Goal: Task Accomplishment & Management: Use online tool/utility

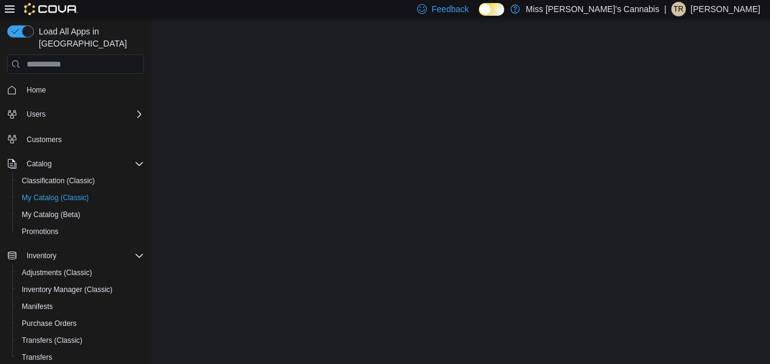
select select "**********"
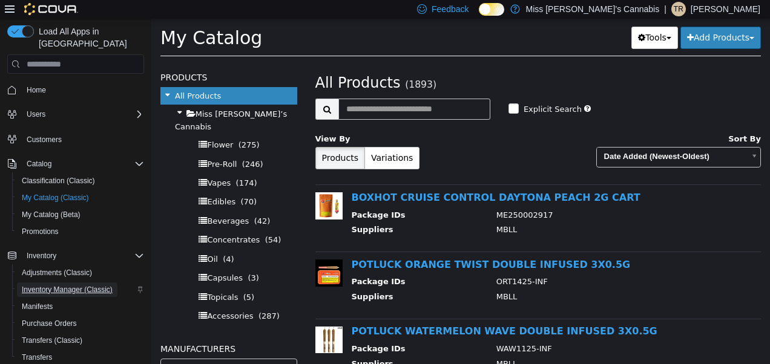
click at [51, 285] on span "Inventory Manager (Classic)" at bounding box center [67, 290] width 91 height 10
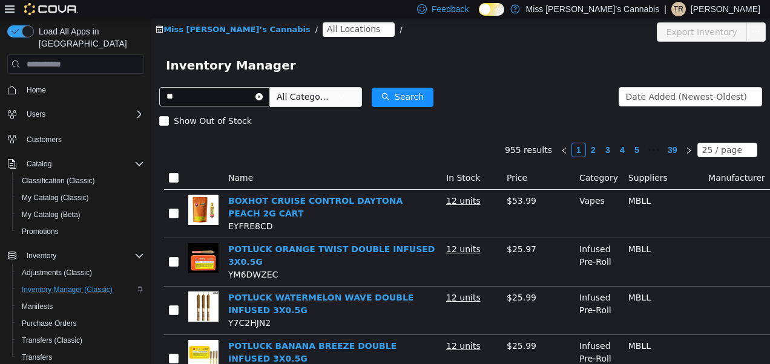
type input "*"
type input "**********"
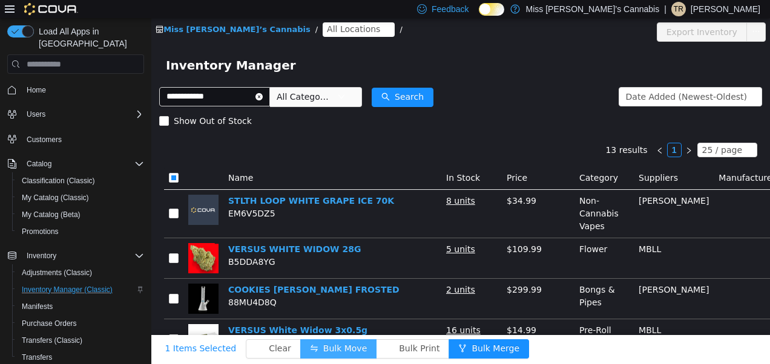
click at [312, 339] on button "Bulk Move" at bounding box center [338, 348] width 76 height 19
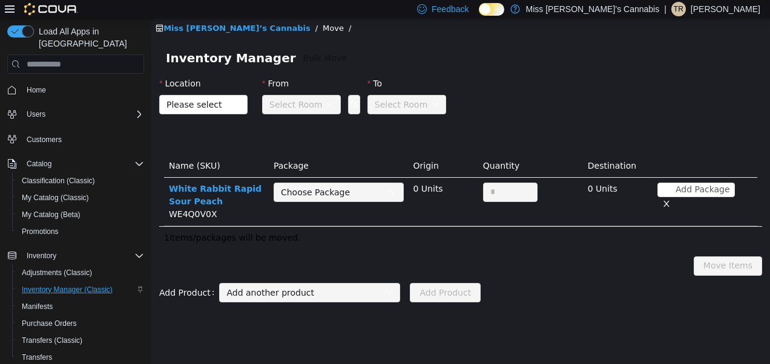
click at [212, 85] on div "Location" at bounding box center [203, 86] width 88 height 18
click at [207, 111] on span "Please select" at bounding box center [199, 105] width 66 height 18
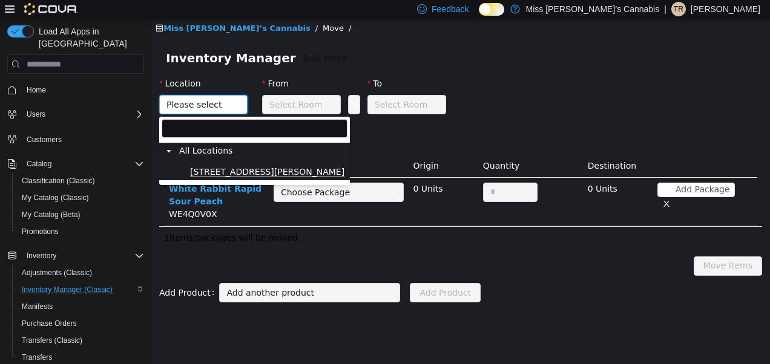
click at [206, 171] on span "[STREET_ADDRESS][PERSON_NAME]" at bounding box center [267, 172] width 154 height 10
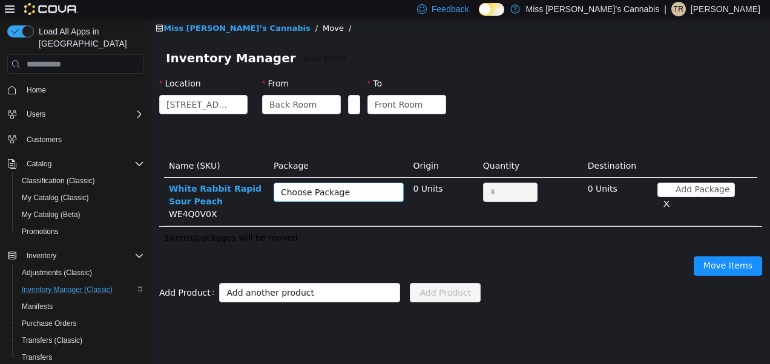
click at [301, 191] on div "Choose Package" at bounding box center [332, 192] width 102 height 12
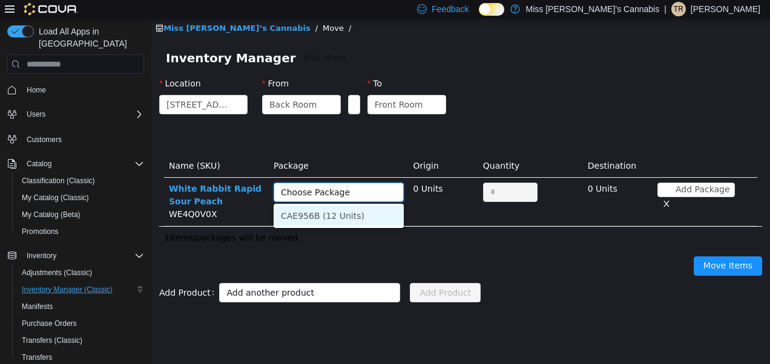
click at [319, 215] on li "CAE956B (12 Units)" at bounding box center [338, 215] width 130 height 19
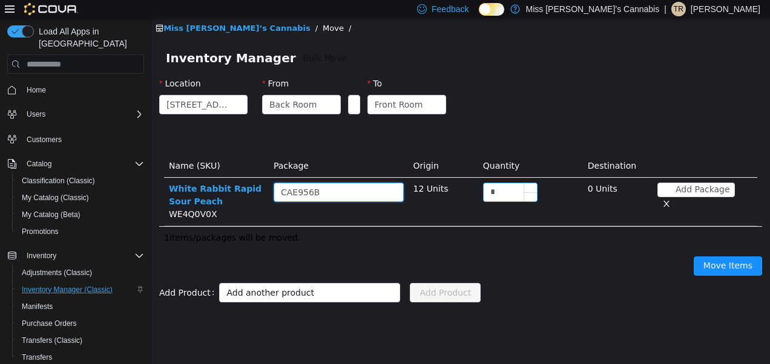
click at [506, 185] on input "*" at bounding box center [509, 192] width 53 height 18
click at [505, 197] on input "**" at bounding box center [509, 192] width 53 height 18
type input "*"
click at [728, 270] on button "Move Items" at bounding box center [727, 266] width 68 height 19
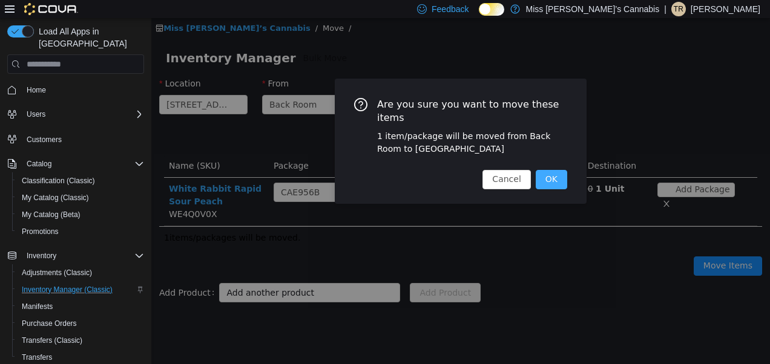
click at [555, 170] on button "OK" at bounding box center [550, 179] width 31 height 19
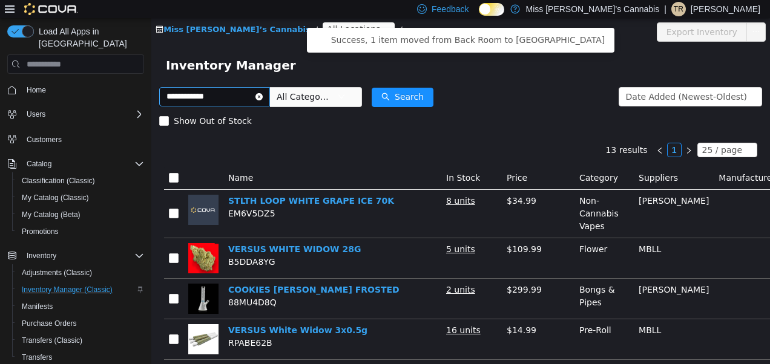
click at [263, 94] on icon "icon: close-circle" at bounding box center [258, 96] width 7 height 7
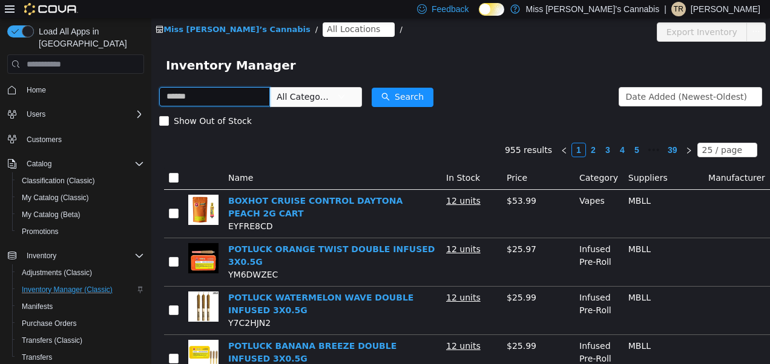
drag, startPoint x: 255, startPoint y: 94, endPoint x: 270, endPoint y: 94, distance: 15.1
click at [270, 94] on input "text" at bounding box center [214, 96] width 111 height 19
type input "**********"
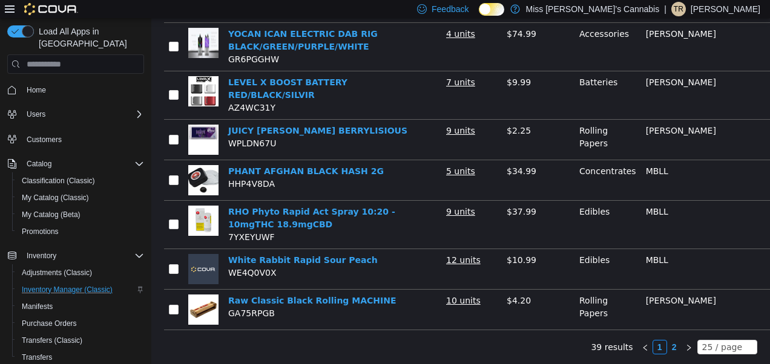
scroll to position [1043, 0]
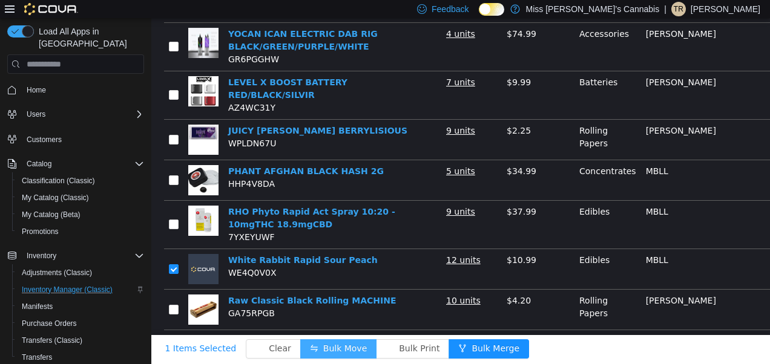
click at [315, 339] on button "Bulk Move" at bounding box center [338, 348] width 76 height 19
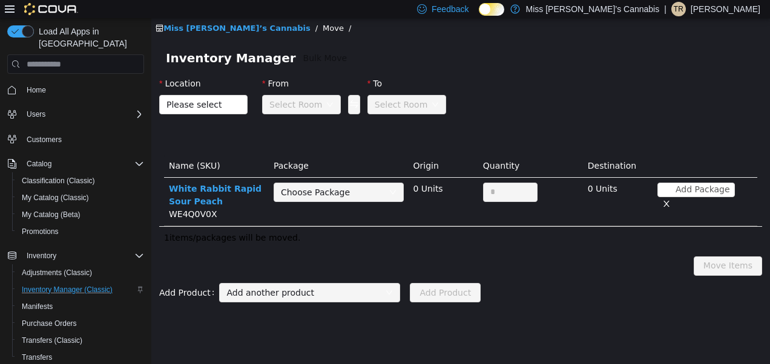
click at [299, 108] on div "Select Room" at bounding box center [295, 105] width 53 height 18
click at [216, 103] on span "Please select" at bounding box center [196, 105] width 61 height 12
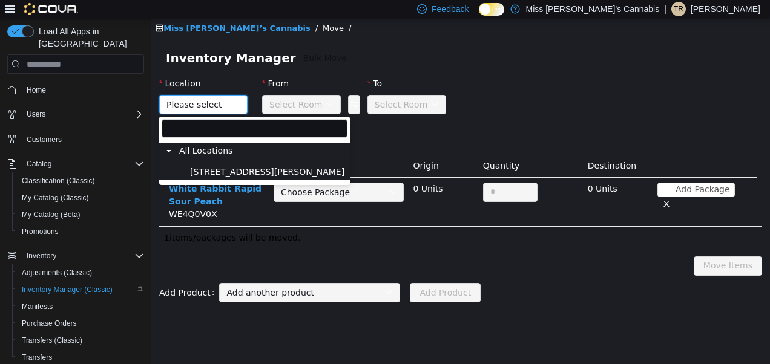
click at [208, 167] on span "[STREET_ADDRESS][PERSON_NAME]" at bounding box center [267, 172] width 154 height 10
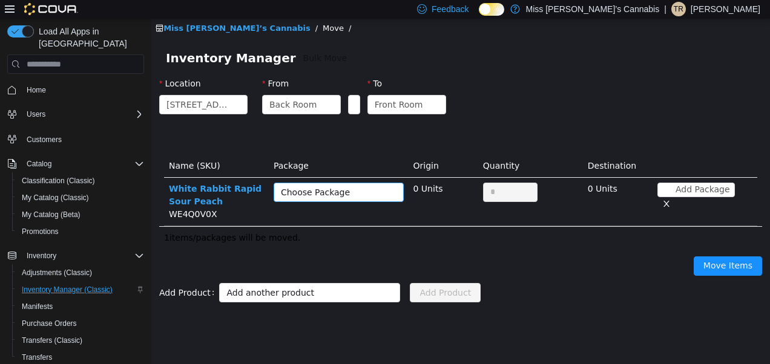
click at [363, 191] on div "Choose Package" at bounding box center [332, 192] width 102 height 12
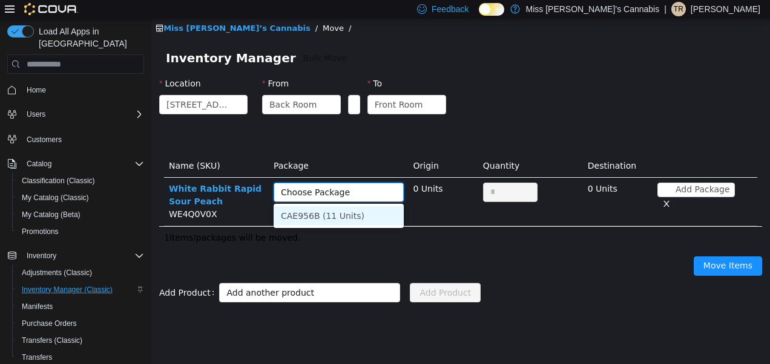
click at [340, 220] on li "CAE956B (11 Units)" at bounding box center [338, 215] width 130 height 19
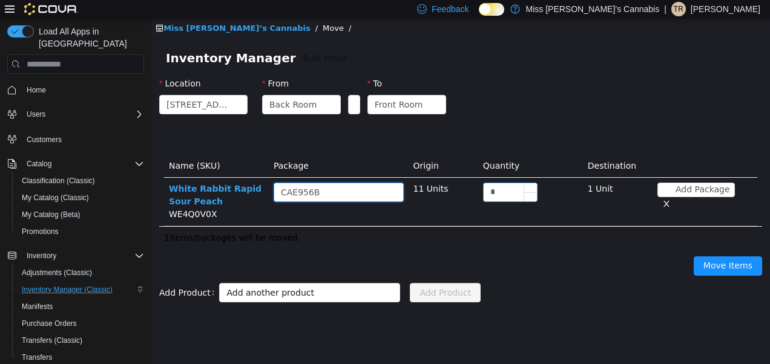
click at [498, 197] on input "*" at bounding box center [509, 192] width 53 height 18
type input "**"
click at [722, 267] on button "Move Items" at bounding box center [727, 266] width 68 height 19
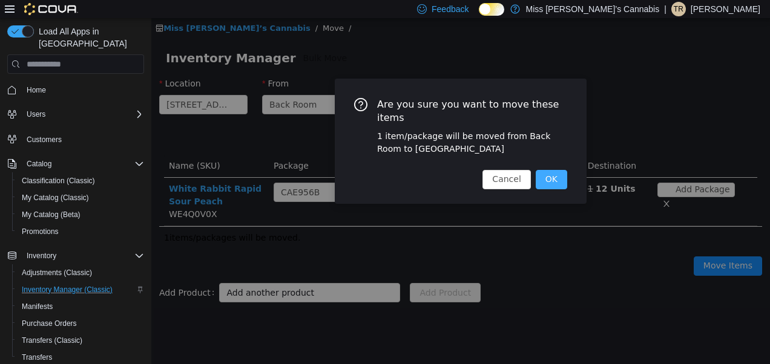
click at [553, 170] on button "OK" at bounding box center [550, 179] width 31 height 19
